Goal: Information Seeking & Learning: Learn about a topic

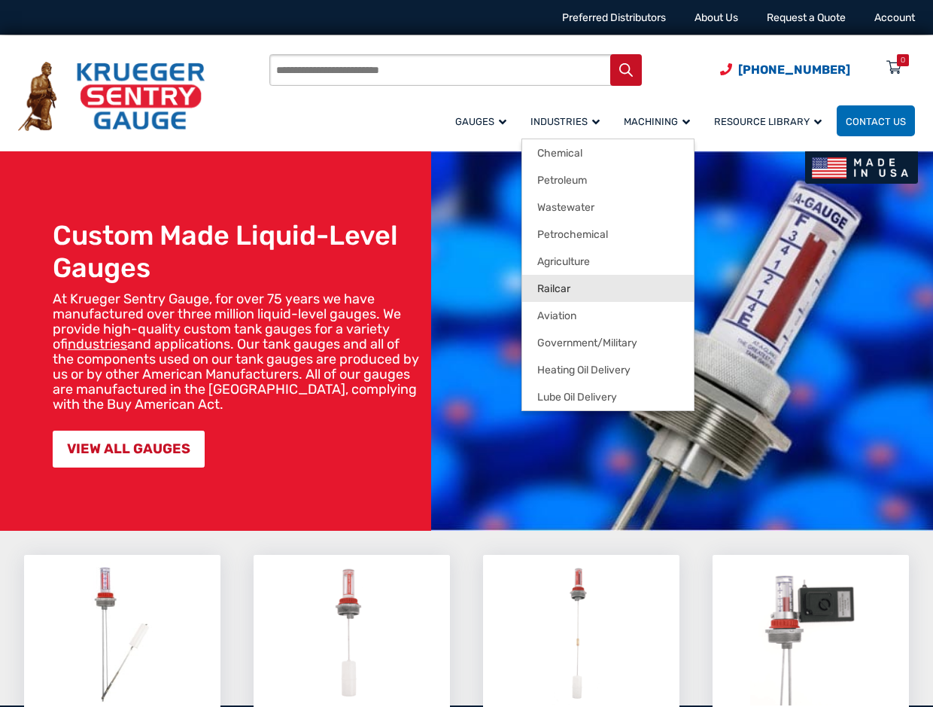
click at [565, 288] on span "Railcar" at bounding box center [553, 289] width 33 height 14
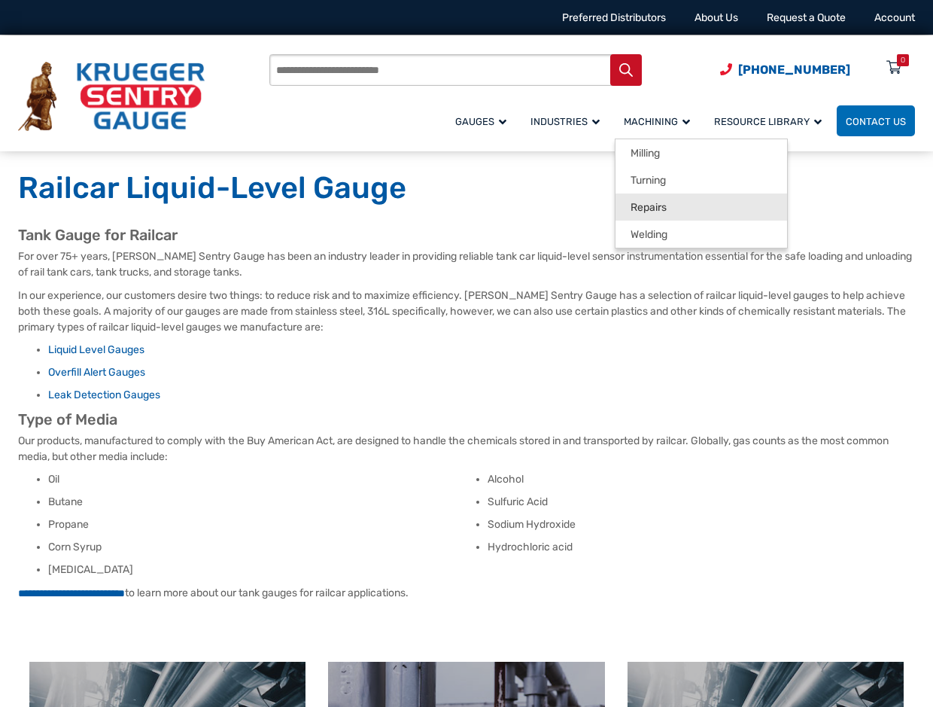
click at [661, 208] on span "Repairs" at bounding box center [649, 208] width 36 height 14
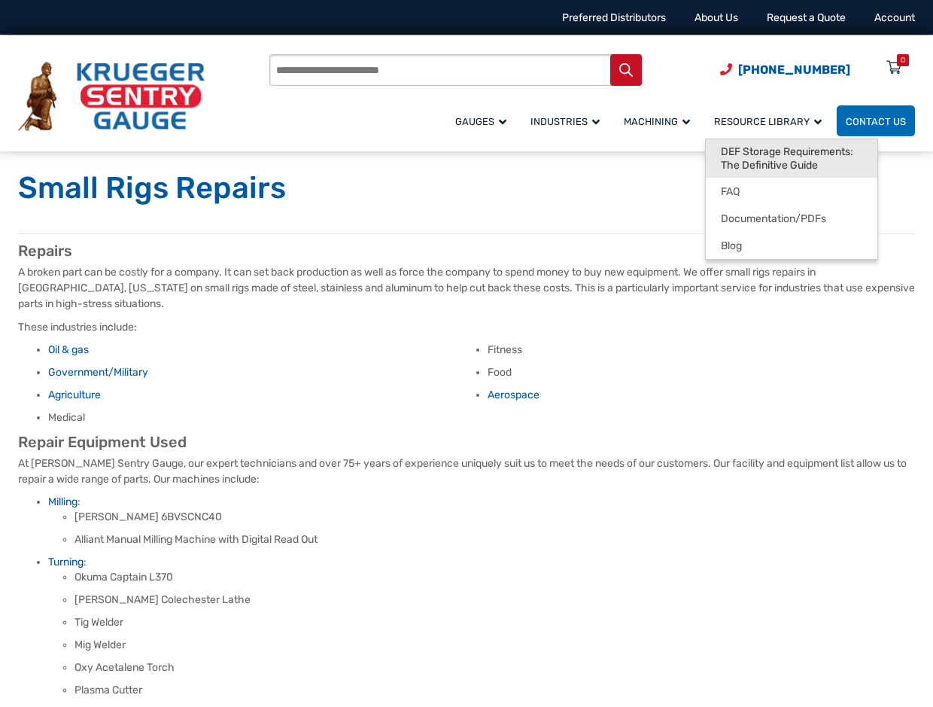
click at [735, 161] on span "DEF Storage Requirements: The Definitive Guide" at bounding box center [792, 158] width 142 height 26
